Goal: Task Accomplishment & Management: Complete application form

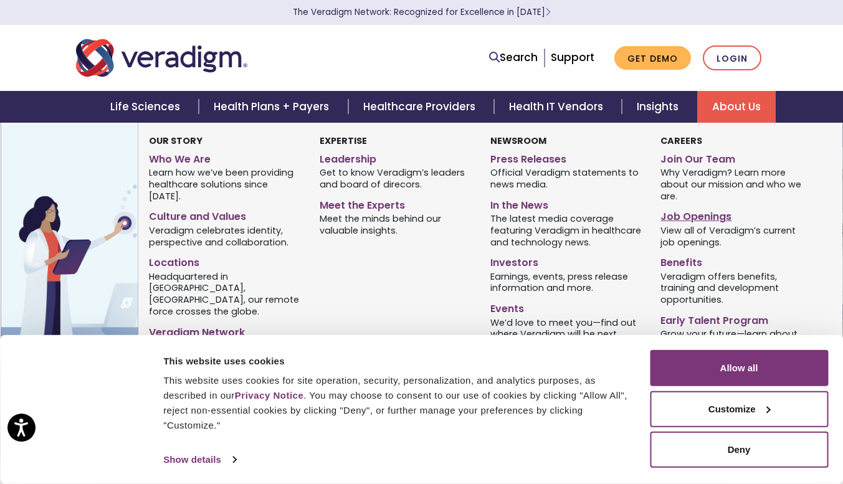
click at [696, 214] on link "Job Openings" at bounding box center [737, 215] width 152 height 18
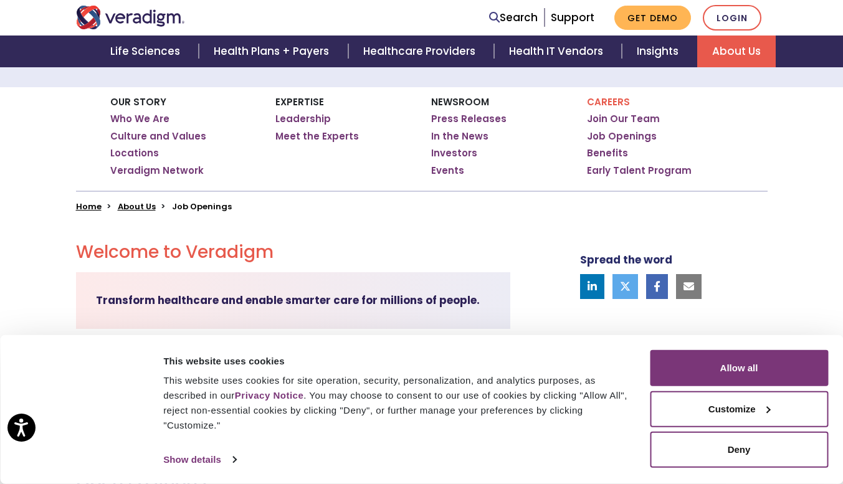
scroll to position [374, 0]
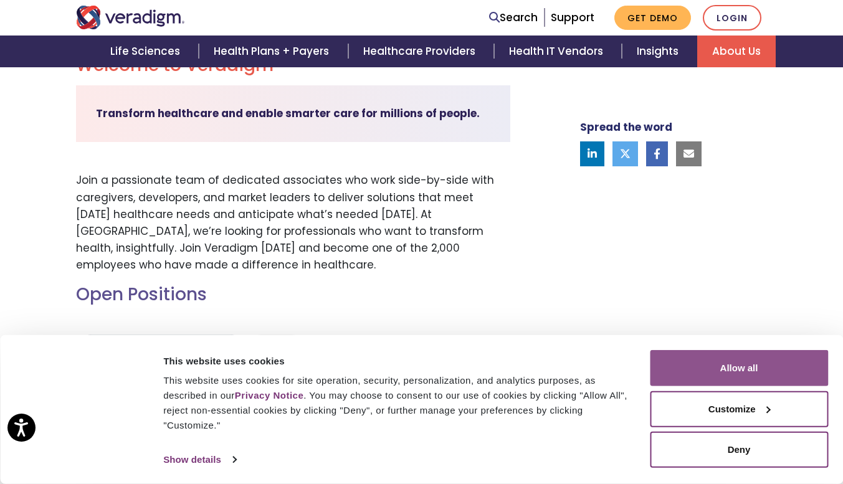
click at [734, 371] on button "Allow all" at bounding box center [739, 368] width 178 height 36
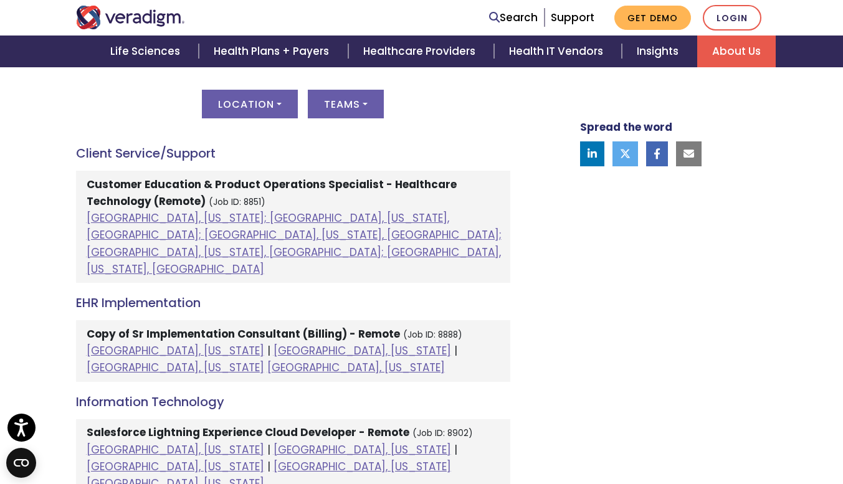
scroll to position [499, 0]
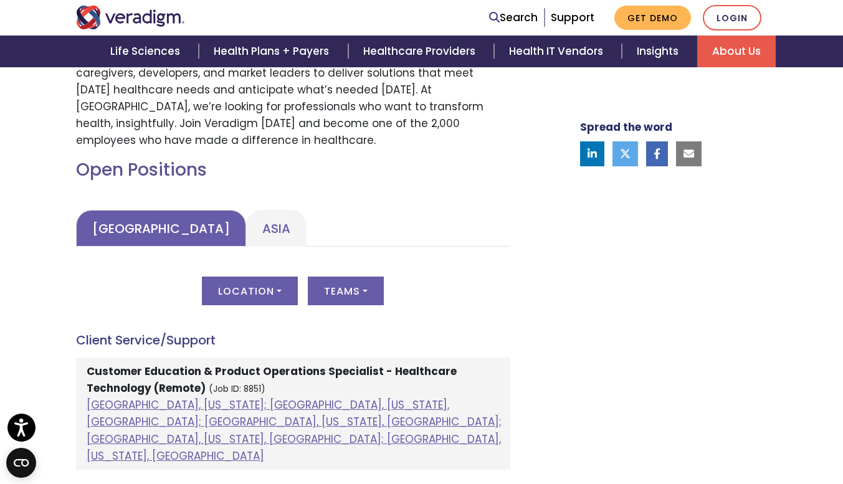
click at [129, 228] on link "United States" at bounding box center [161, 228] width 170 height 37
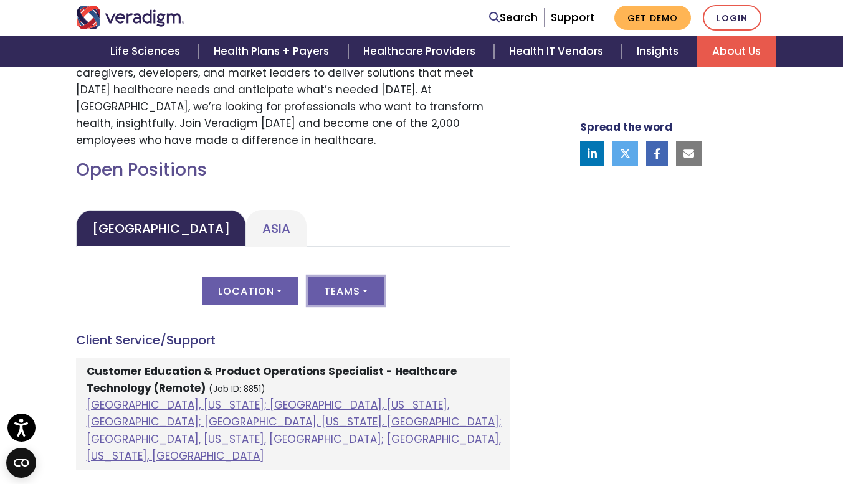
click at [368, 289] on button "Teams" at bounding box center [346, 291] width 76 height 29
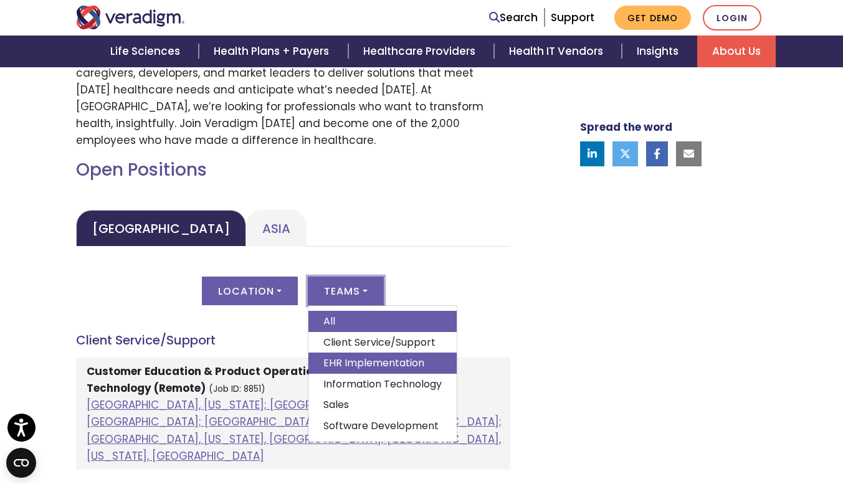
click at [382, 362] on link "EHR Implementation" at bounding box center [382, 363] width 148 height 21
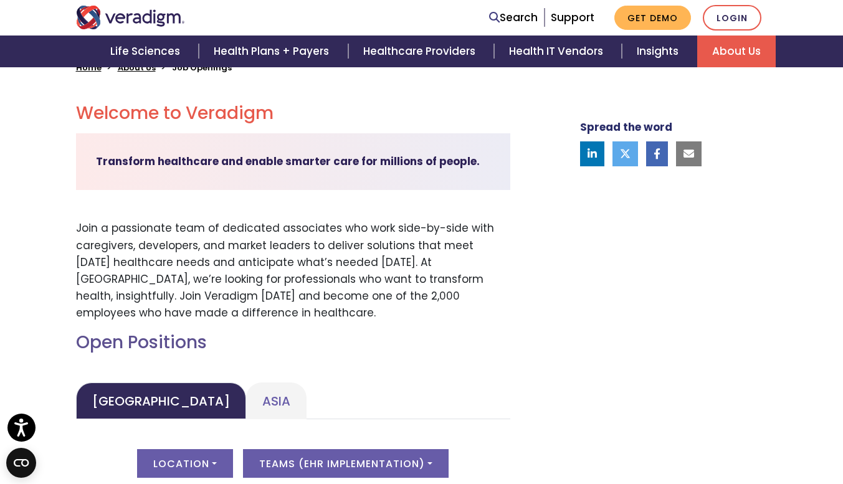
scroll to position [312, 0]
